Goal: Transaction & Acquisition: Purchase product/service

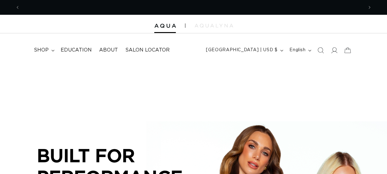
scroll to position [0, 343]
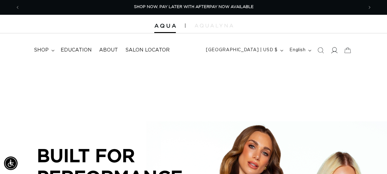
click at [332, 46] on span at bounding box center [335, 50] width 14 height 14
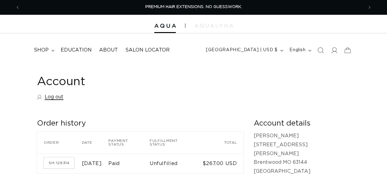
click at [53, 100] on link "Log out" at bounding box center [50, 96] width 26 height 9
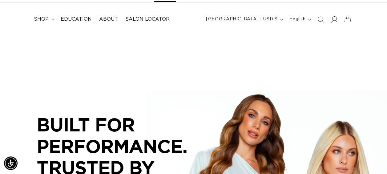
scroll to position [0, 343]
click at [334, 21] on icon at bounding box center [334, 19] width 6 height 6
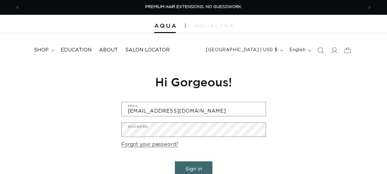
click at [91, 109] on div "Reset your password We will send you an email to reset your password Email Subm…" at bounding box center [193, 132] width 387 height 138
drag, startPoint x: 262, startPoint y: 115, endPoint x: 251, endPoint y: 112, distance: 10.8
click at [259, 115] on input "hairbrentwood@christinawhitesalon.com" at bounding box center [194, 109] width 144 height 14
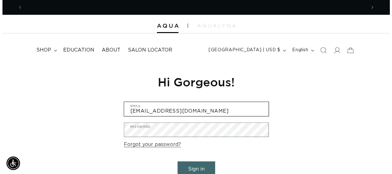
scroll to position [0, 343]
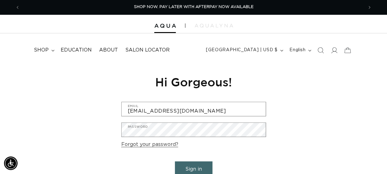
drag, startPoint x: 251, startPoint y: 111, endPoint x: 116, endPoint y: 106, distance: 135.4
click at [116, 106] on div "Reset your password We will send you an email to reset your password Email Subm…" at bounding box center [193, 132] width 387 height 138
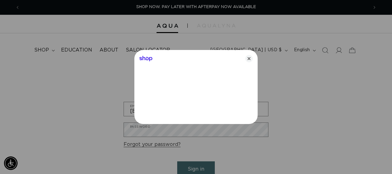
type input "hairchesterfield@christinawhitesalon.com"
click at [246, 58] on icon "Close" at bounding box center [248, 58] width 7 height 7
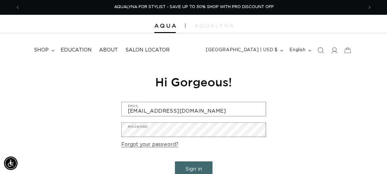
scroll to position [0, 0]
click at [191, 164] on button "Sign in" at bounding box center [194, 169] width 38 height 16
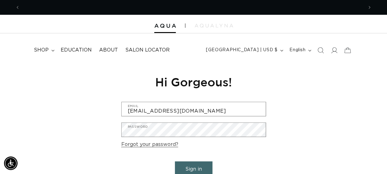
scroll to position [0, 343]
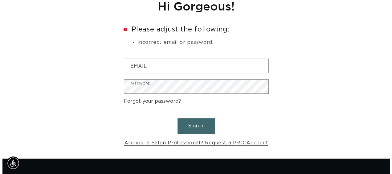
scroll to position [92, 0]
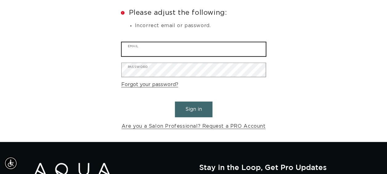
type input "hairbrentwood@christinawhitesalon.com"
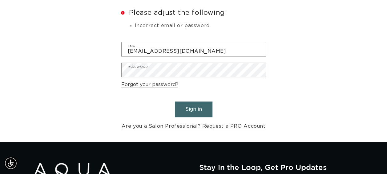
click at [202, 116] on button "Sign in" at bounding box center [194, 109] width 38 height 16
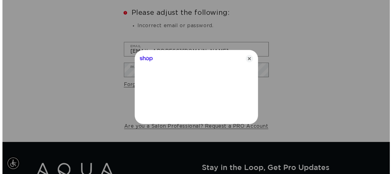
scroll to position [0, 348]
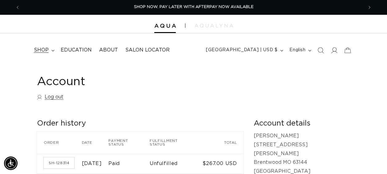
click at [38, 51] on span "shop" at bounding box center [41, 50] width 15 height 6
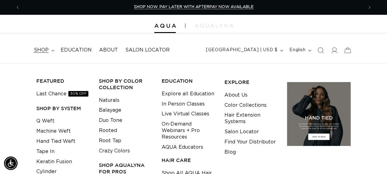
scroll to position [0, 687]
click at [50, 119] on link "Q Weft" at bounding box center [45, 121] width 18 height 10
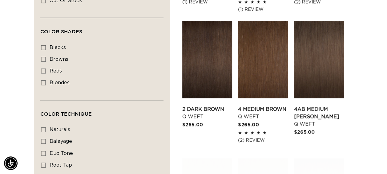
scroll to position [339, 0]
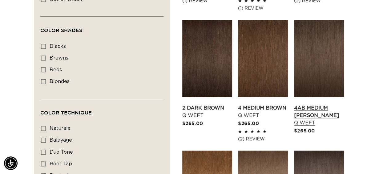
click at [324, 104] on link "4AB Medium [PERSON_NAME] Q Weft" at bounding box center [319, 115] width 50 height 22
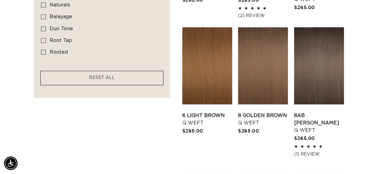
scroll to position [0, 0]
click at [314, 112] on link "8AB [PERSON_NAME] Q Weft" at bounding box center [319, 123] width 50 height 22
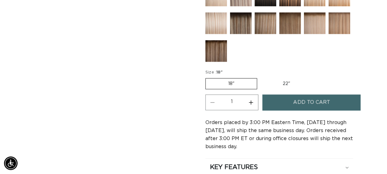
scroll to position [0, 343]
click at [275, 69] on fieldset "Size : 18" 18" Variant sold out or unavailable 22" Variant sold out or unavaila…" at bounding box center [274, 79] width 136 height 21
click at [285, 78] on label "22" Variant sold out or unavailable" at bounding box center [286, 83] width 52 height 10
click at [261, 77] on input "22" Variant sold out or unavailable" at bounding box center [260, 77] width 0 height 0
radio input "true"
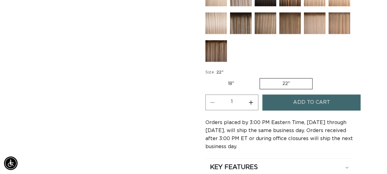
click at [285, 78] on label "22" Variant sold out or unavailable" at bounding box center [286, 83] width 53 height 11
click at [260, 77] on input "22" Variant sold out or unavailable" at bounding box center [260, 77] width 0 height 0
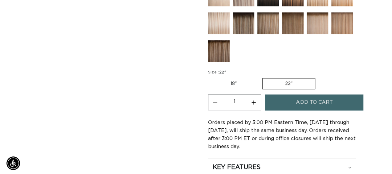
scroll to position [0, 687]
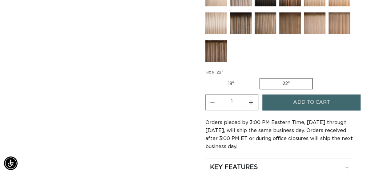
click at [254, 94] on button "Increase quantity for 4AB Medium Ash Brown - Q Weft" at bounding box center [251, 102] width 14 height 16
type input "2"
click at [276, 94] on button "Add to cart" at bounding box center [312, 102] width 98 height 16
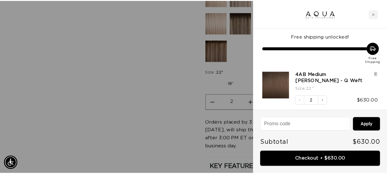
scroll to position [0, 348]
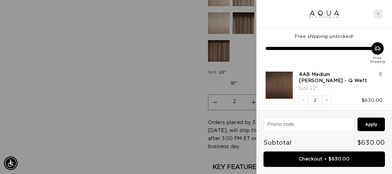
click at [380, 14] on div "Close cart" at bounding box center [377, 13] width 9 height 9
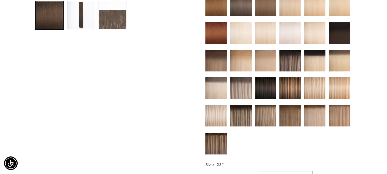
scroll to position [0, 0]
click at [297, 77] on img at bounding box center [290, 88] width 22 height 22
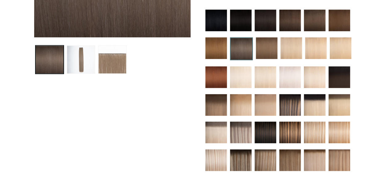
scroll to position [308, 0]
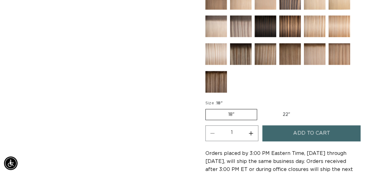
click at [286, 109] on label "22" Variant sold out or unavailable" at bounding box center [286, 114] width 52 height 10
click at [261, 108] on input "22" Variant sold out or unavailable" at bounding box center [260, 108] width 0 height 0
radio input "true"
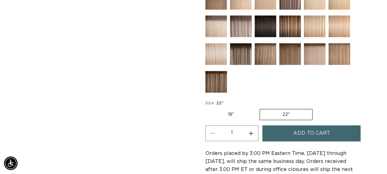
click at [252, 125] on button "Increase quantity for 8AB Ash Brown - Q Weft" at bounding box center [251, 133] width 14 height 16
type input "2"
click at [280, 125] on button "Add to cart" at bounding box center [312, 133] width 98 height 16
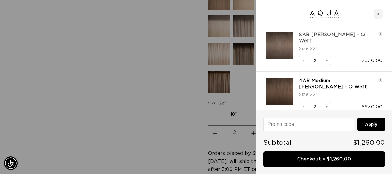
scroll to position [41, 0]
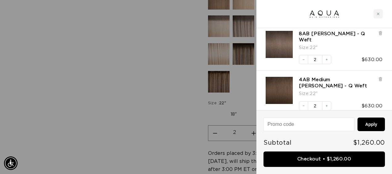
click at [115, 62] on div at bounding box center [196, 87] width 392 height 174
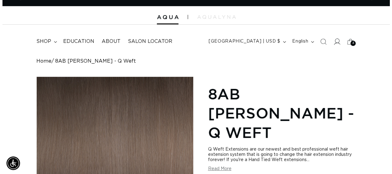
scroll to position [0, 0]
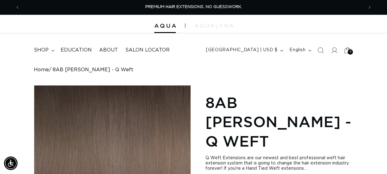
click at [345, 52] on icon at bounding box center [348, 50] width 14 height 14
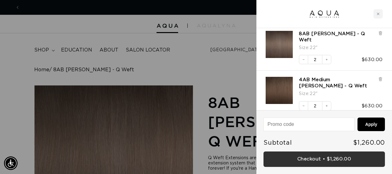
scroll to position [0, 348]
click at [324, 157] on link "Checkout • $1,260.00" at bounding box center [323, 159] width 121 height 16
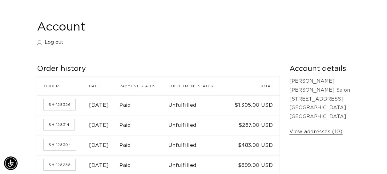
scroll to position [92, 0]
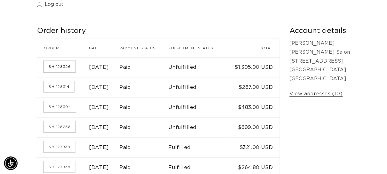
click at [57, 71] on link "SH-128326" at bounding box center [60, 66] width 32 height 11
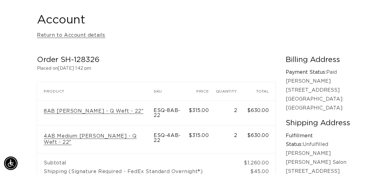
scroll to position [0, 687]
drag, startPoint x: 99, startPoint y: 59, endPoint x: 62, endPoint y: 62, distance: 36.8
click at [62, 62] on h2 "Order SH-128326" at bounding box center [156, 60] width 239 height 10
copy h2 "SH-128326"
